Goal: Transaction & Acquisition: Purchase product/service

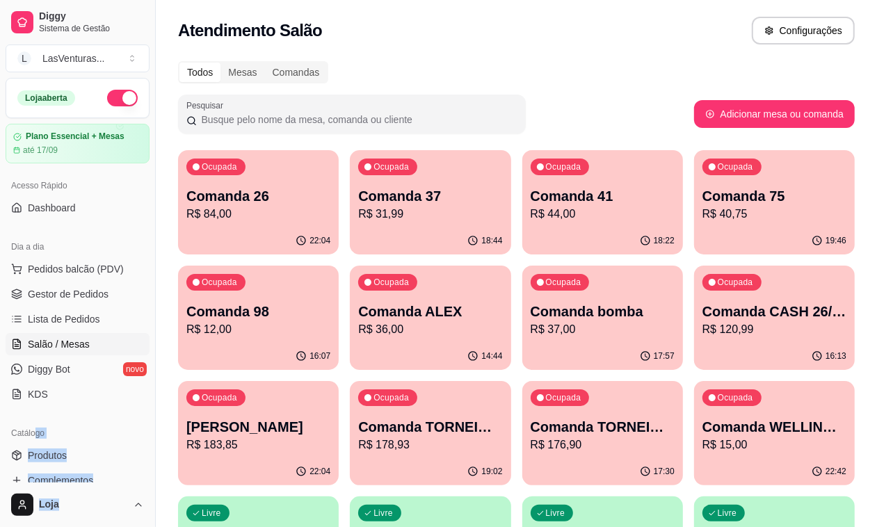
scroll to position [212, 0]
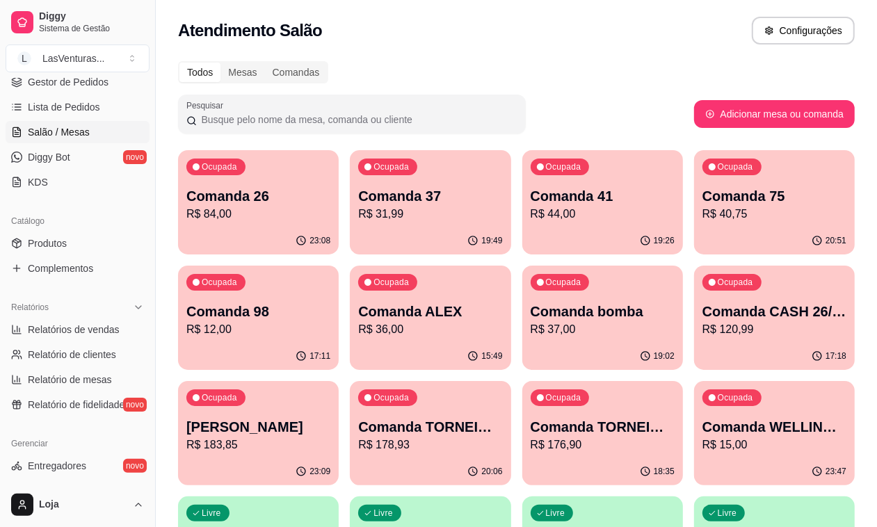
click at [661, 35] on div "Atendimento Salão Configurações" at bounding box center [516, 31] width 677 height 28
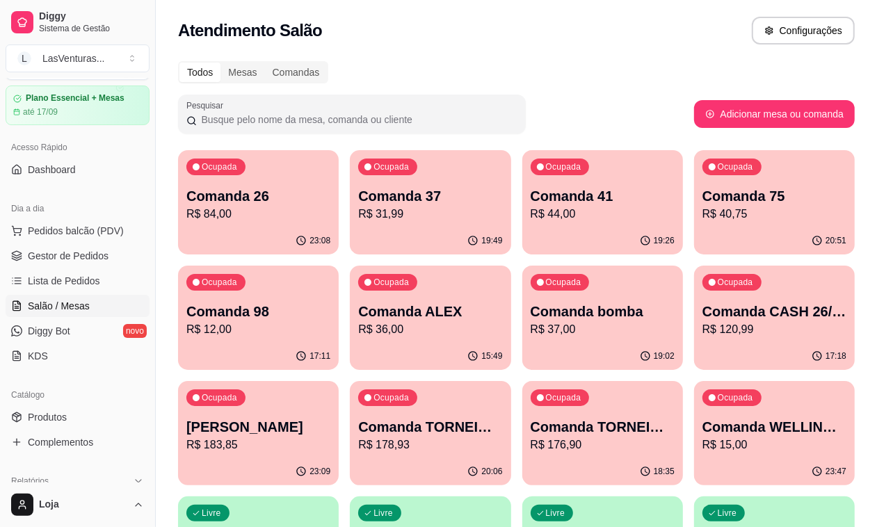
scroll to position [0, 0]
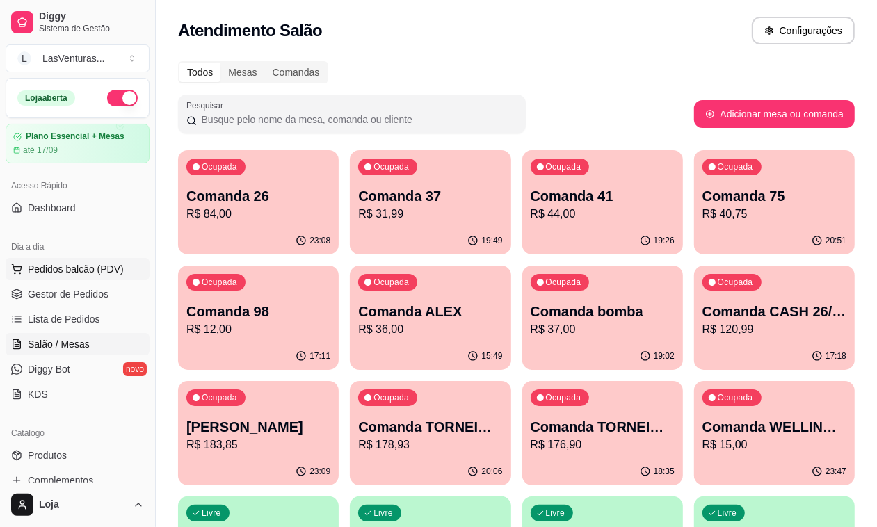
click at [95, 263] on span "Pedidos balcão (PDV)" at bounding box center [76, 269] width 96 height 14
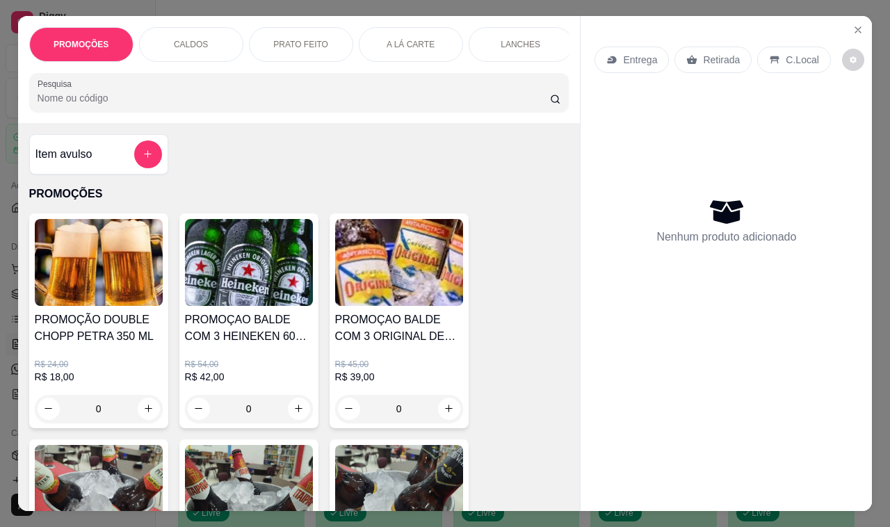
click at [61, 105] on input "Pesquisa" at bounding box center [294, 98] width 512 height 14
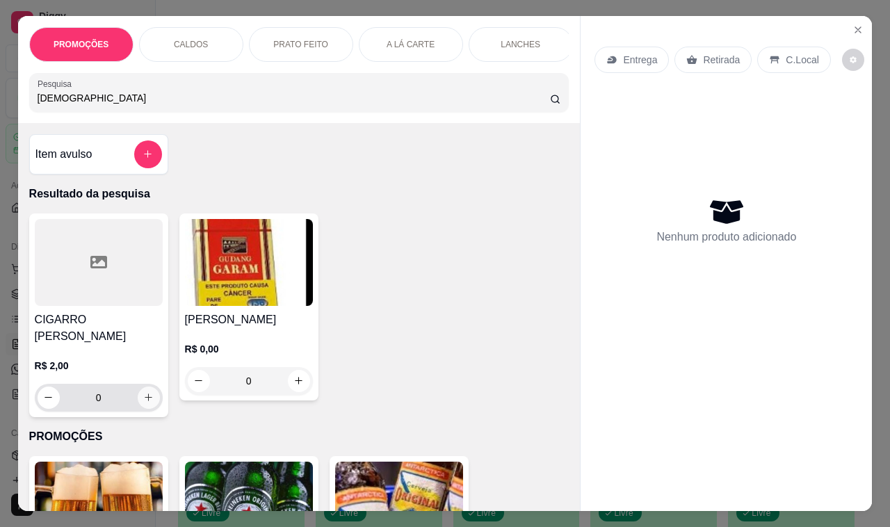
type input "[DEMOGRAPHIC_DATA]"
click at [143, 403] on icon "increase-product-quantity" at bounding box center [148, 397] width 10 height 10
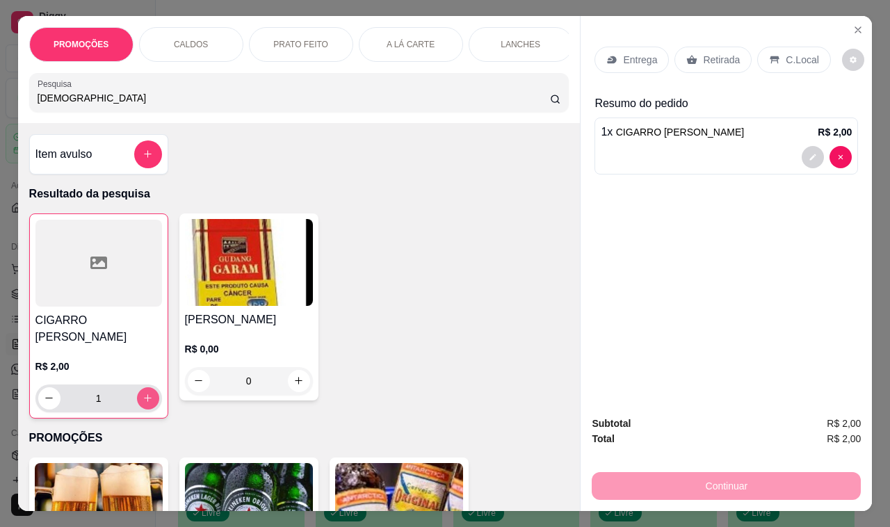
type input "1"
click at [143, 403] on icon "increase-product-quantity" at bounding box center [148, 398] width 10 height 10
type input "2"
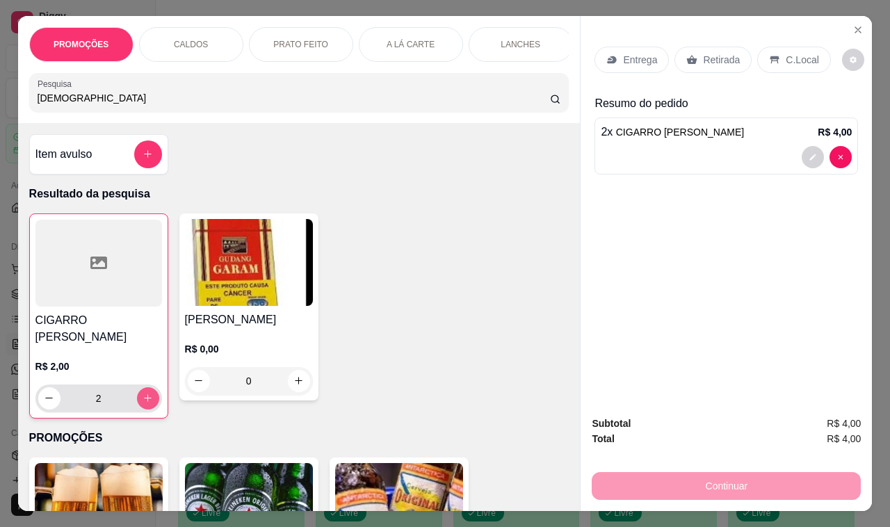
click at [145, 402] on icon "increase-product-quantity" at bounding box center [148, 398] width 10 height 10
type input "3"
click at [146, 402] on icon "increase-product-quantity" at bounding box center [148, 398] width 10 height 10
type input "4"
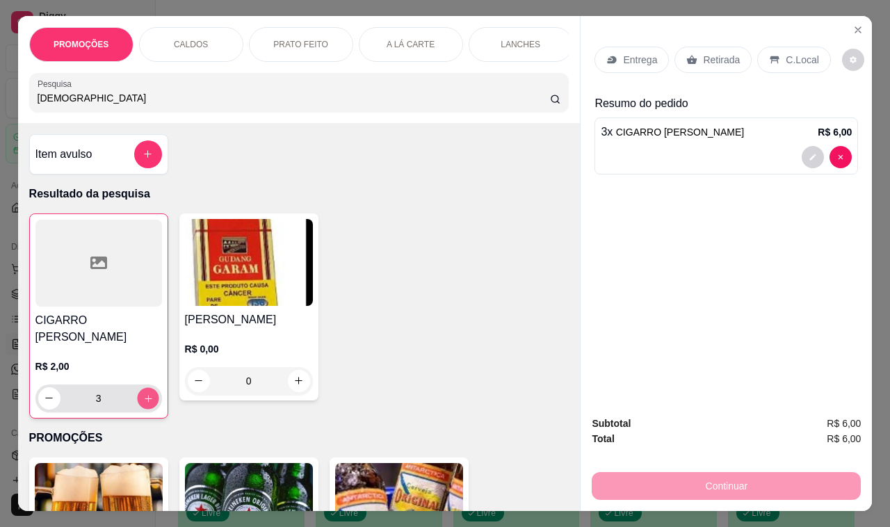
type input "4"
click at [147, 401] on button "increase-product-quantity" at bounding box center [148, 398] width 22 height 22
type input "5"
click at [714, 53] on p "Retirada" at bounding box center [721, 60] width 37 height 14
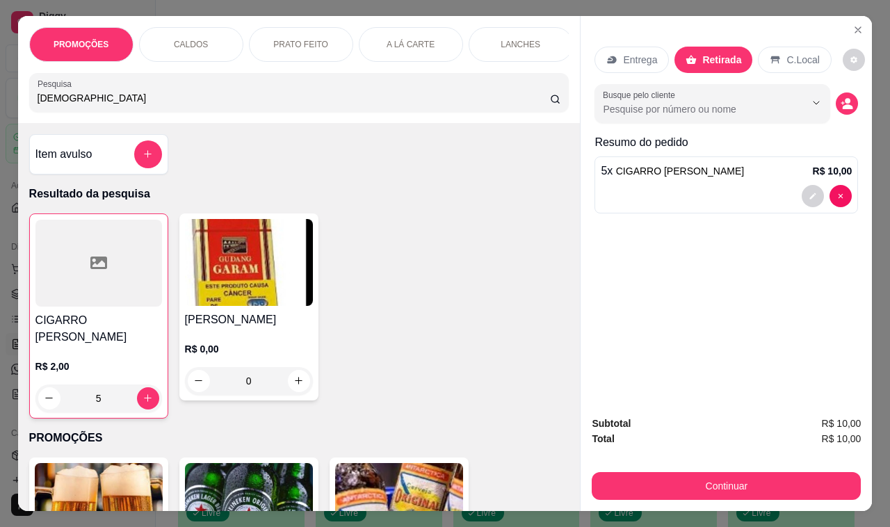
click at [756, 498] on div "Subtotal R$ 10,00 Total R$ 10,00 Continuar" at bounding box center [726, 458] width 291 height 106
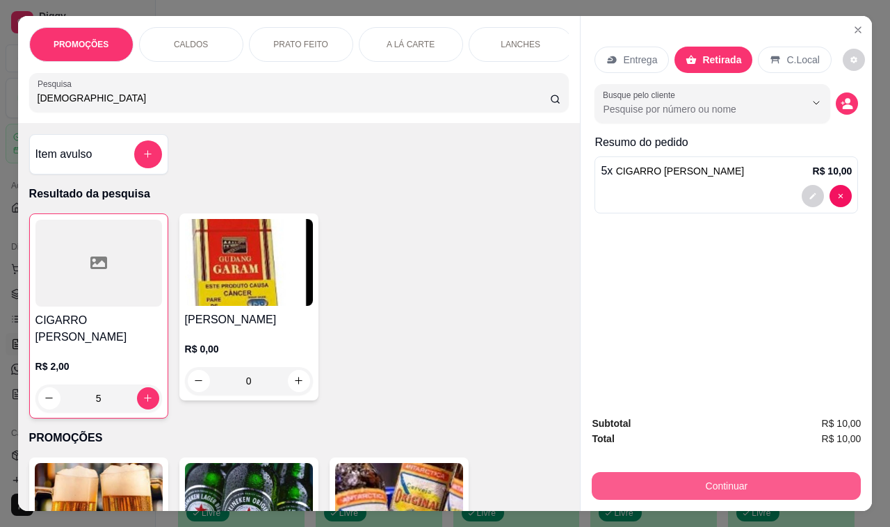
click at [741, 475] on button "Continuar" at bounding box center [726, 486] width 269 height 28
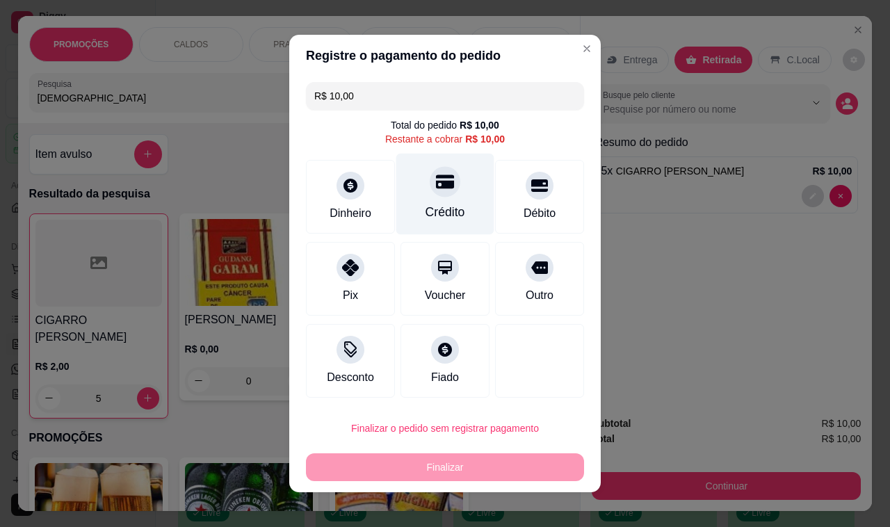
click at [435, 200] on div "Crédito" at bounding box center [445, 194] width 98 height 81
type input "R$ 0,00"
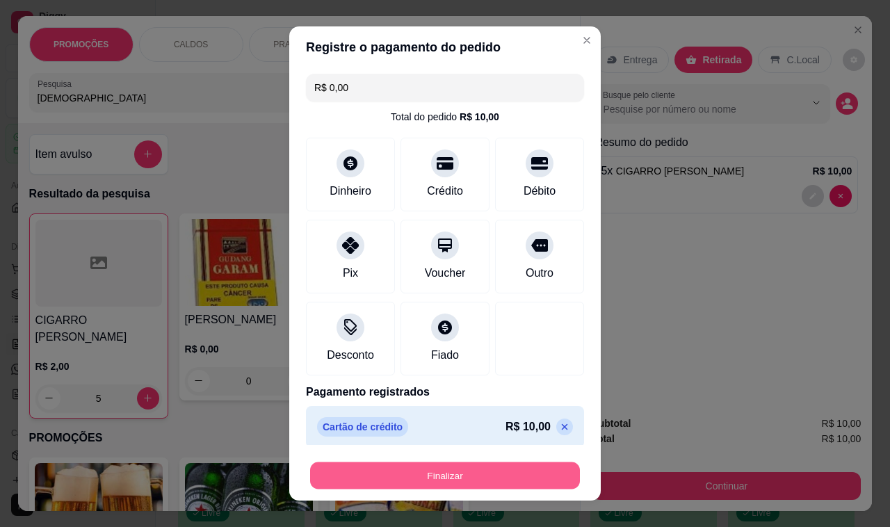
click at [439, 471] on button "Finalizar" at bounding box center [445, 475] width 270 height 27
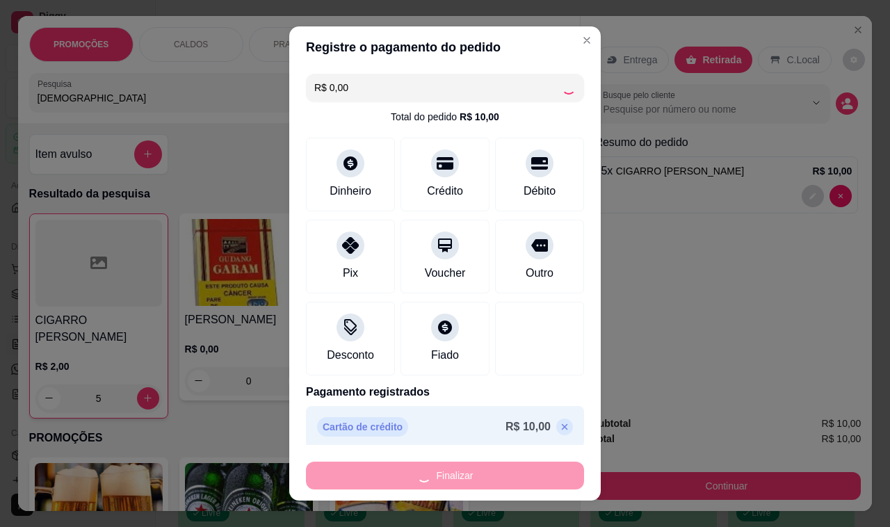
type input "0"
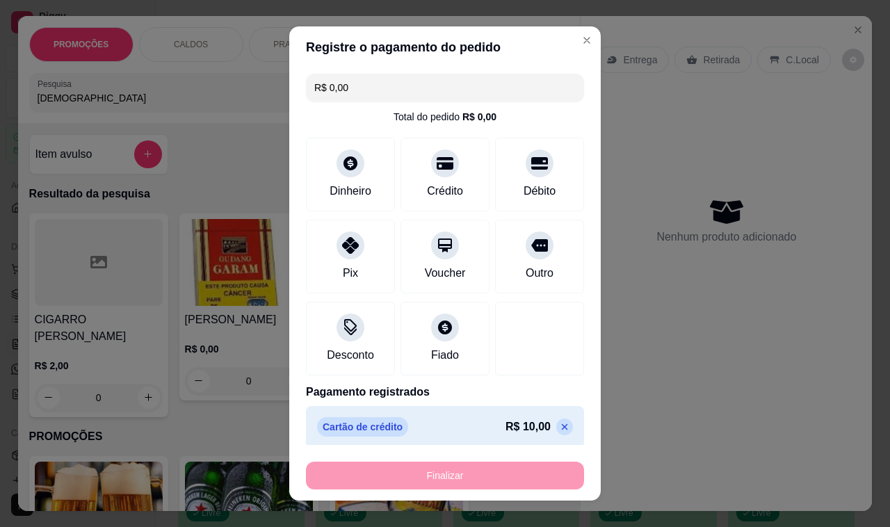
type input "-R$ 10,00"
